Goal: Check status: Check status

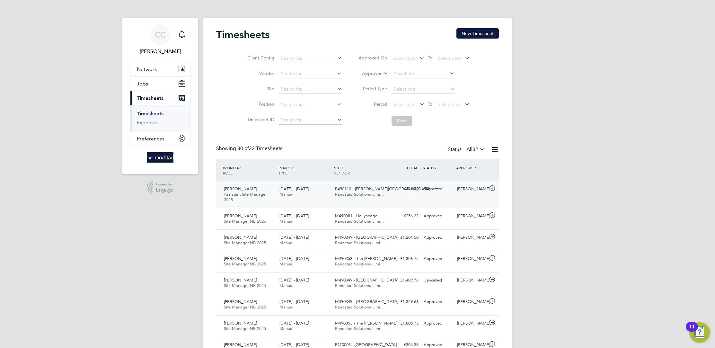
click at [399, 196] on div "[PERSON_NAME] Assistant Site Manager 2025 [DATE] - [DATE] [DATE] - [DATE] Manua…" at bounding box center [357, 194] width 283 height 27
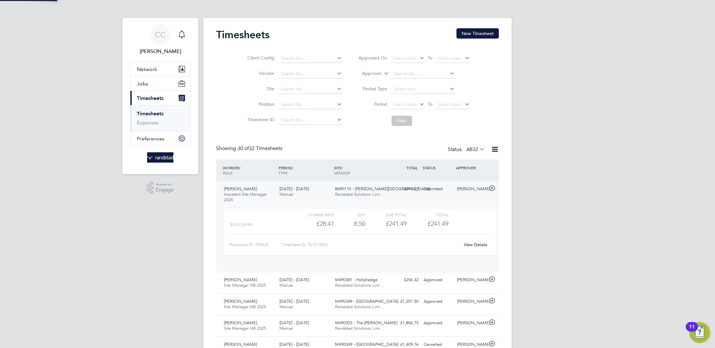
scroll to position [11, 62]
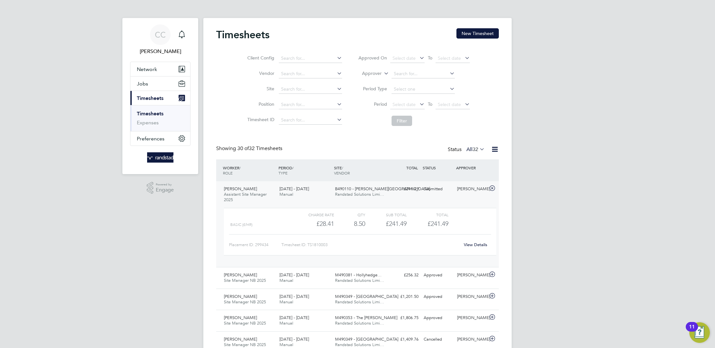
click at [476, 247] on div "View Details" at bounding box center [475, 245] width 31 height 10
click at [476, 247] on link "View Details" at bounding box center [475, 244] width 23 height 5
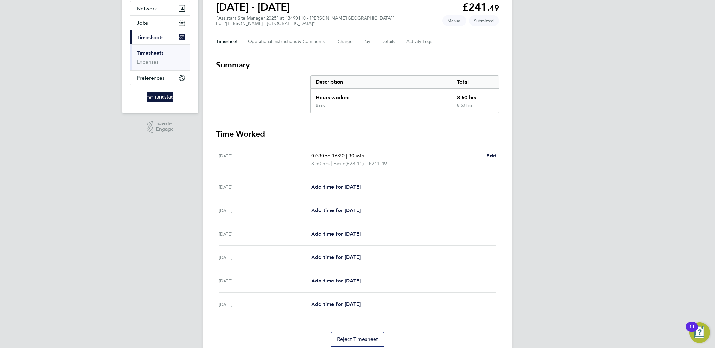
scroll to position [63, 0]
